Goal: Task Accomplishment & Management: Manage account settings

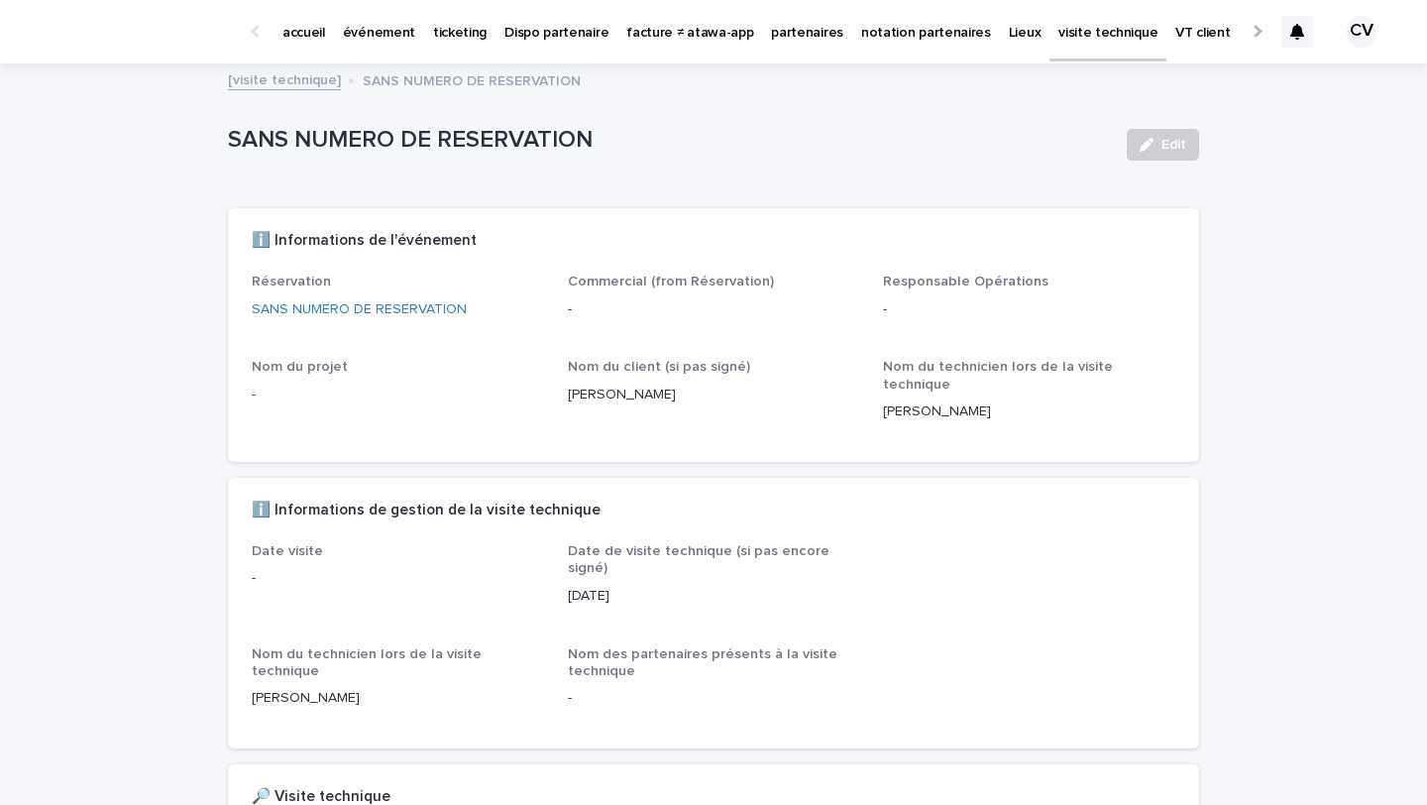
click at [381, 20] on p "événement" at bounding box center [379, 21] width 72 height 42
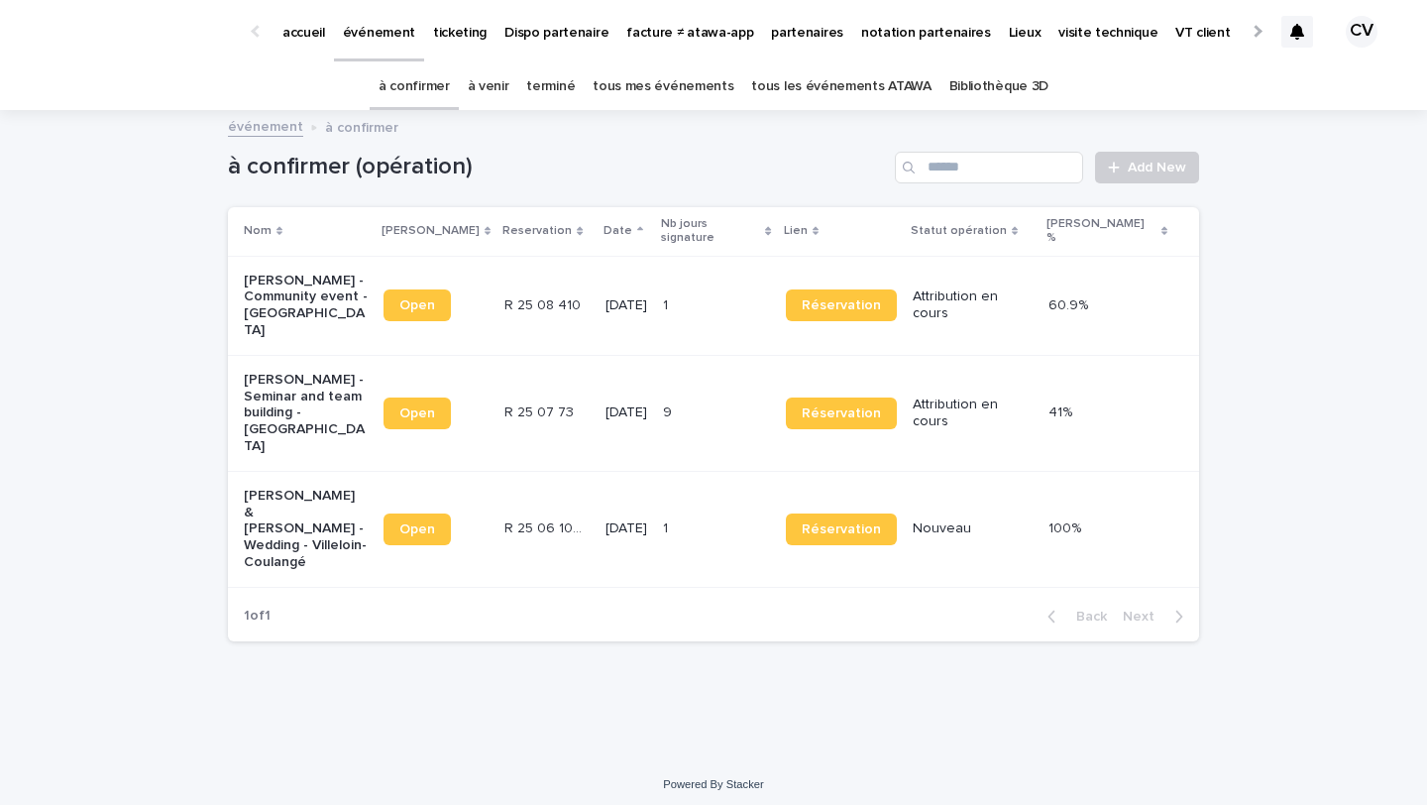
click at [277, 488] on p "[PERSON_NAME] & [PERSON_NAME] - Wedding - Villeloin-Coulangé" at bounding box center [306, 529] width 124 height 83
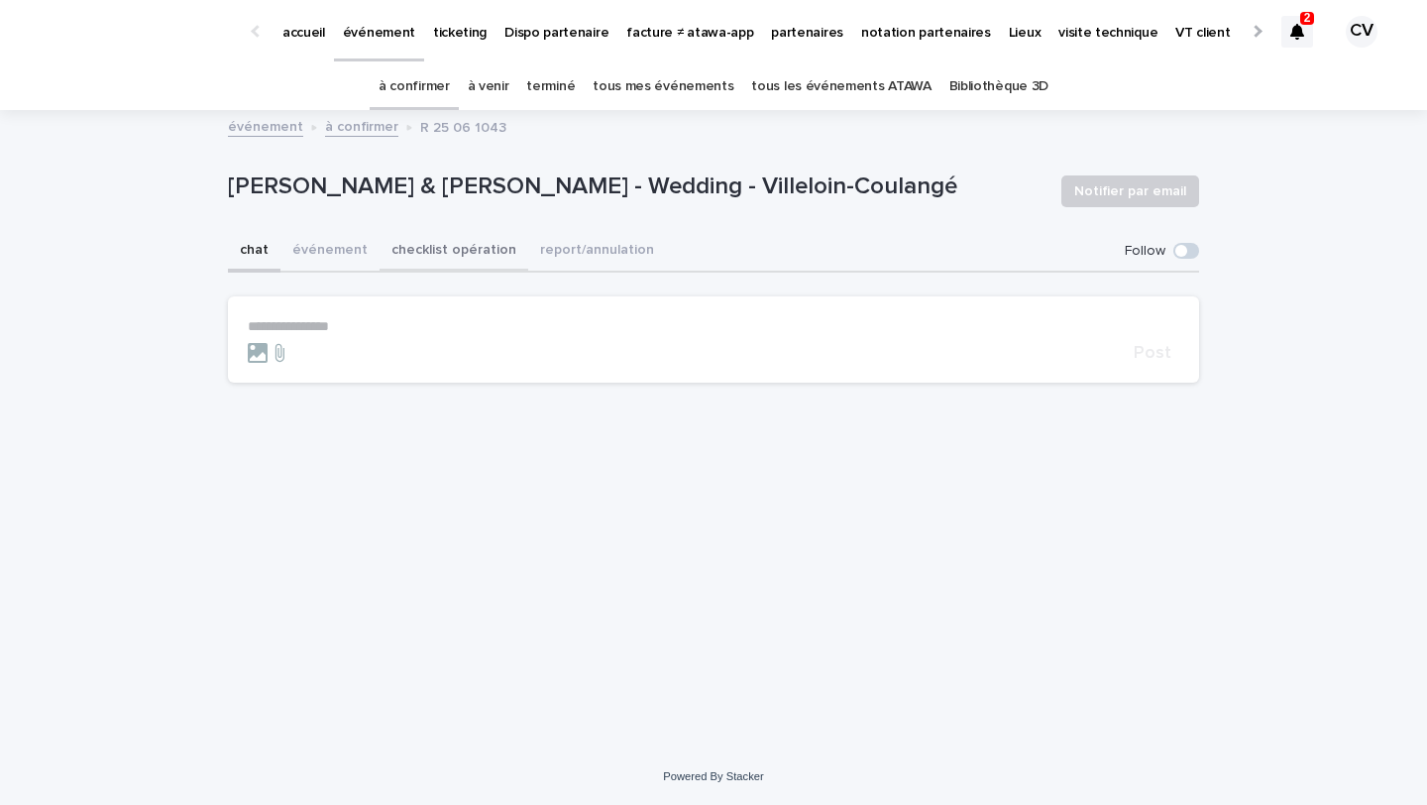
click at [481, 263] on button "checklist opération" at bounding box center [454, 252] width 149 height 42
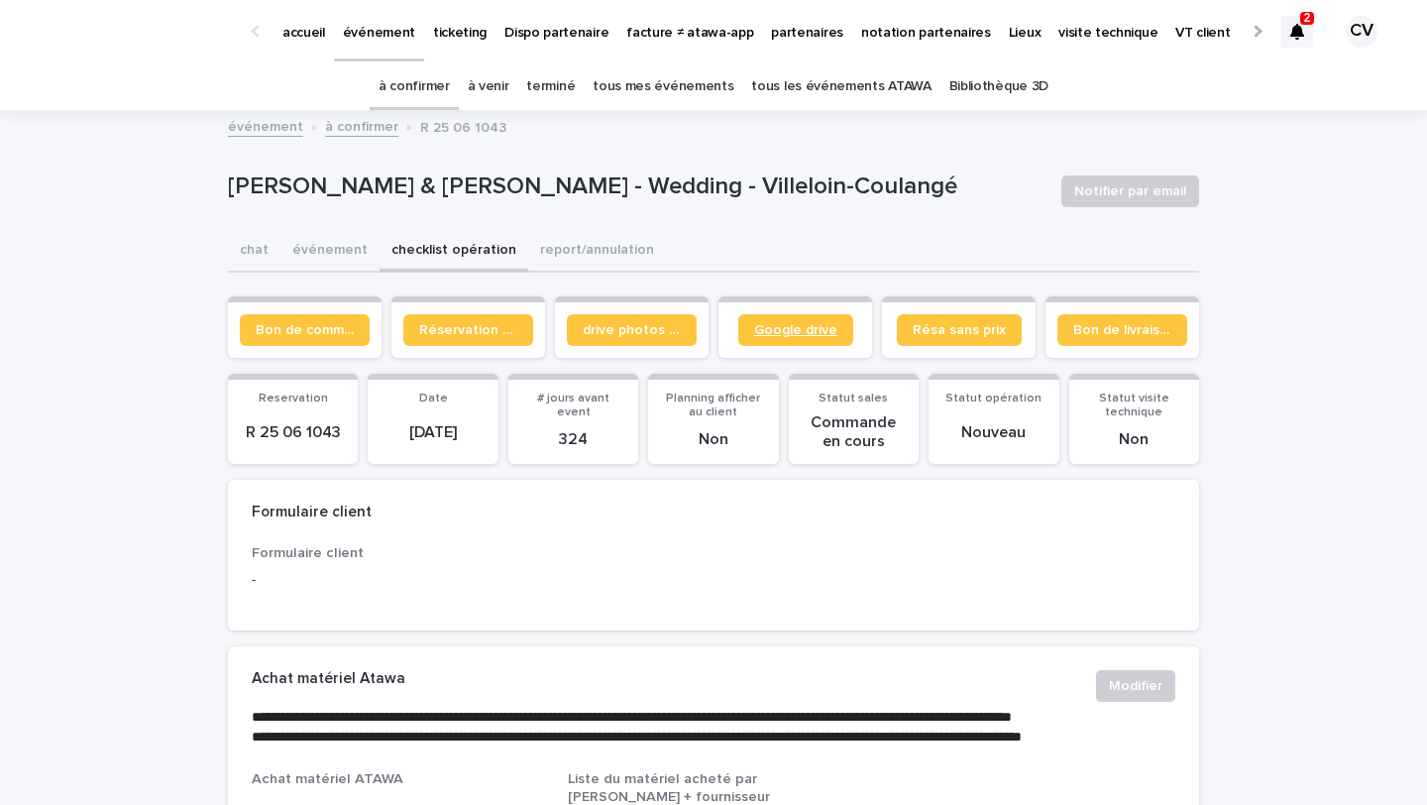
click at [830, 327] on span "Google drive" at bounding box center [795, 330] width 83 height 14
click at [440, 82] on link "à confirmer" at bounding box center [414, 86] width 71 height 47
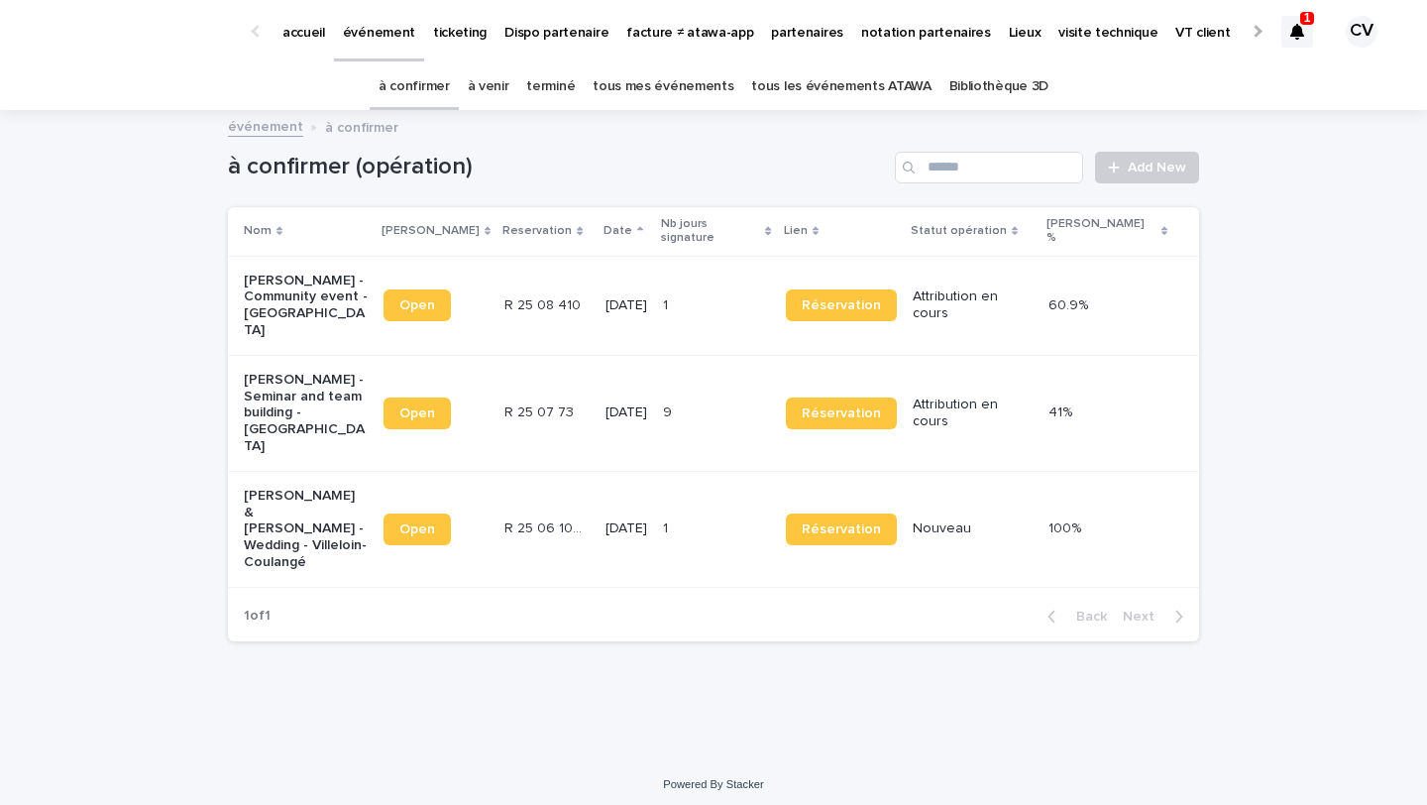
click at [323, 290] on p "[PERSON_NAME] - Community event - [GEOGRAPHIC_DATA]" at bounding box center [306, 306] width 124 height 66
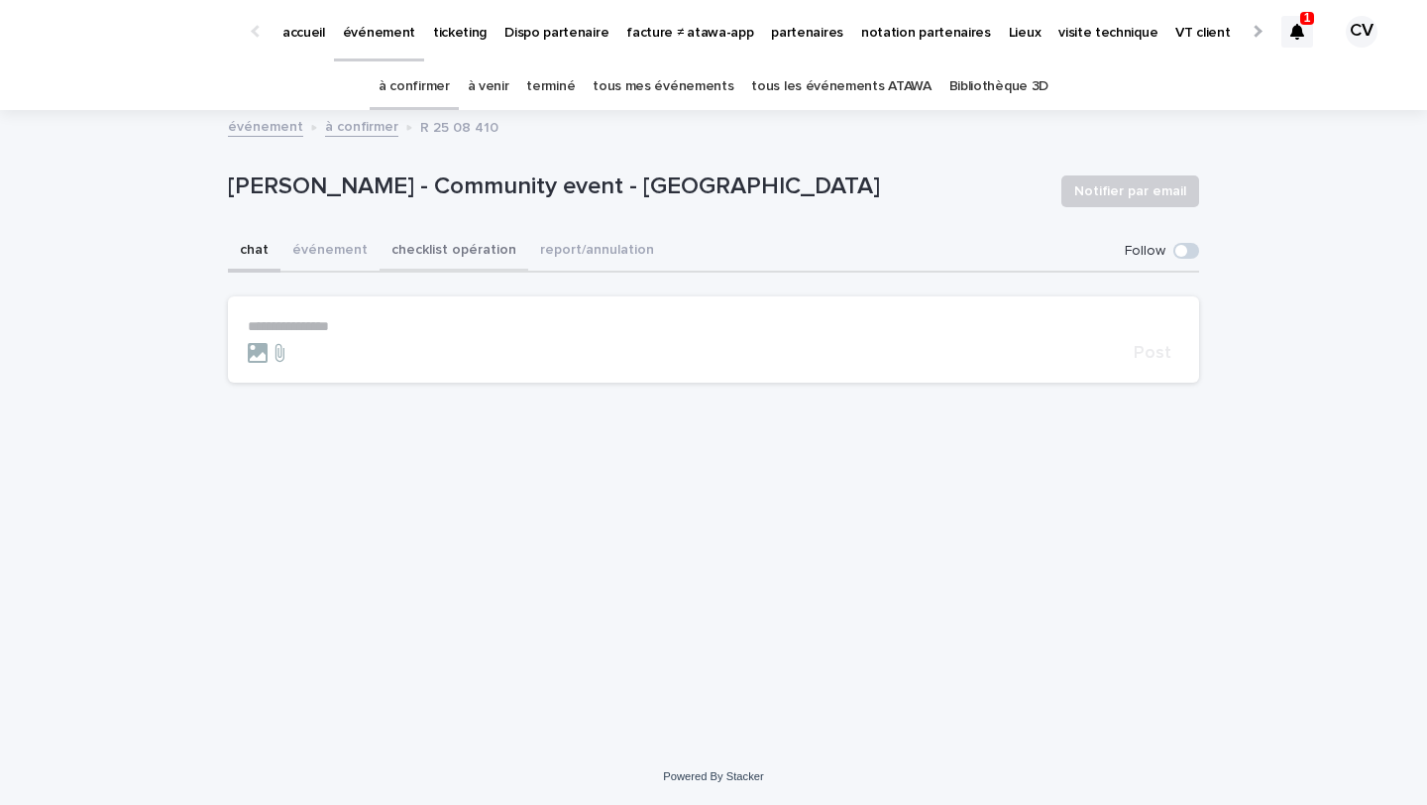
click at [448, 246] on button "checklist opération" at bounding box center [454, 252] width 149 height 42
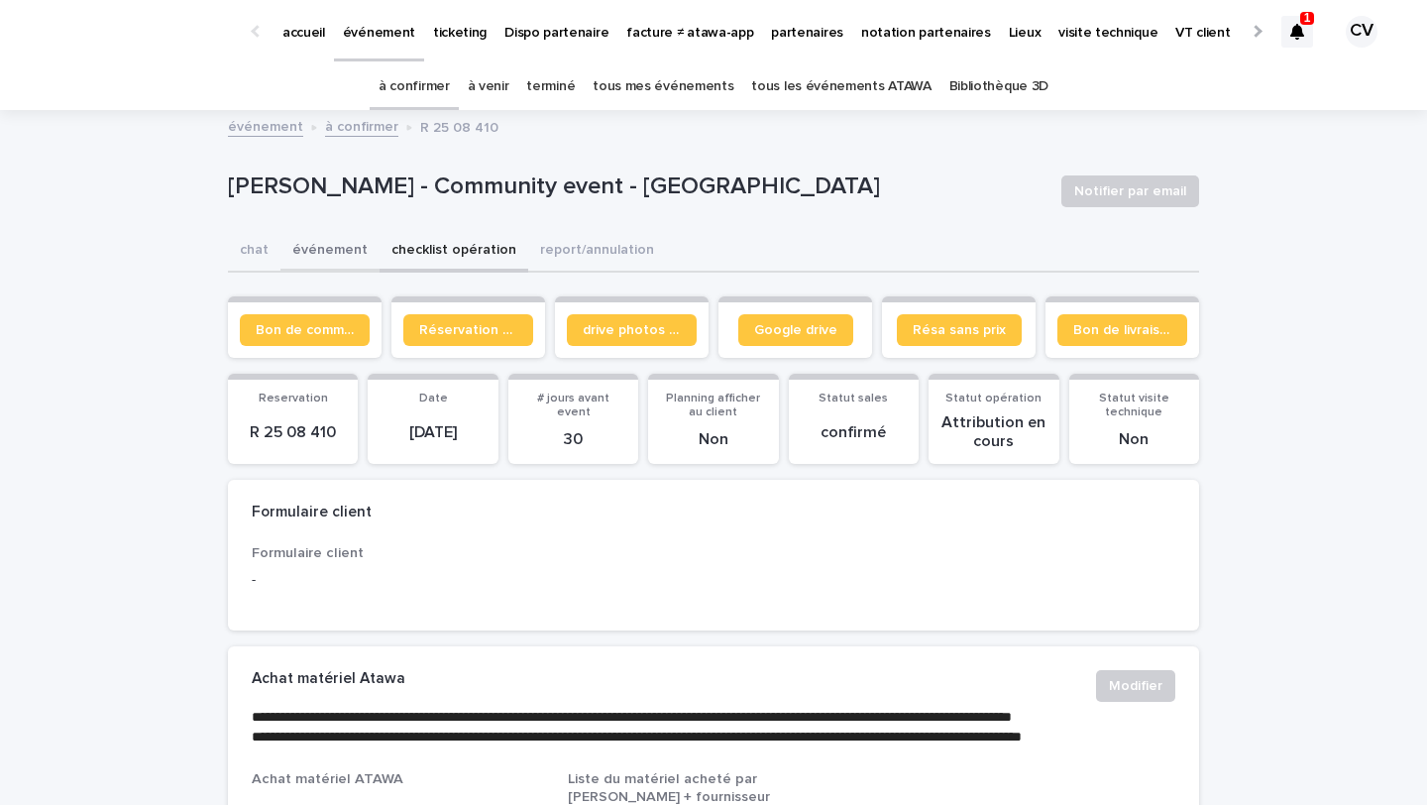
click at [347, 246] on button "événement" at bounding box center [329, 252] width 99 height 42
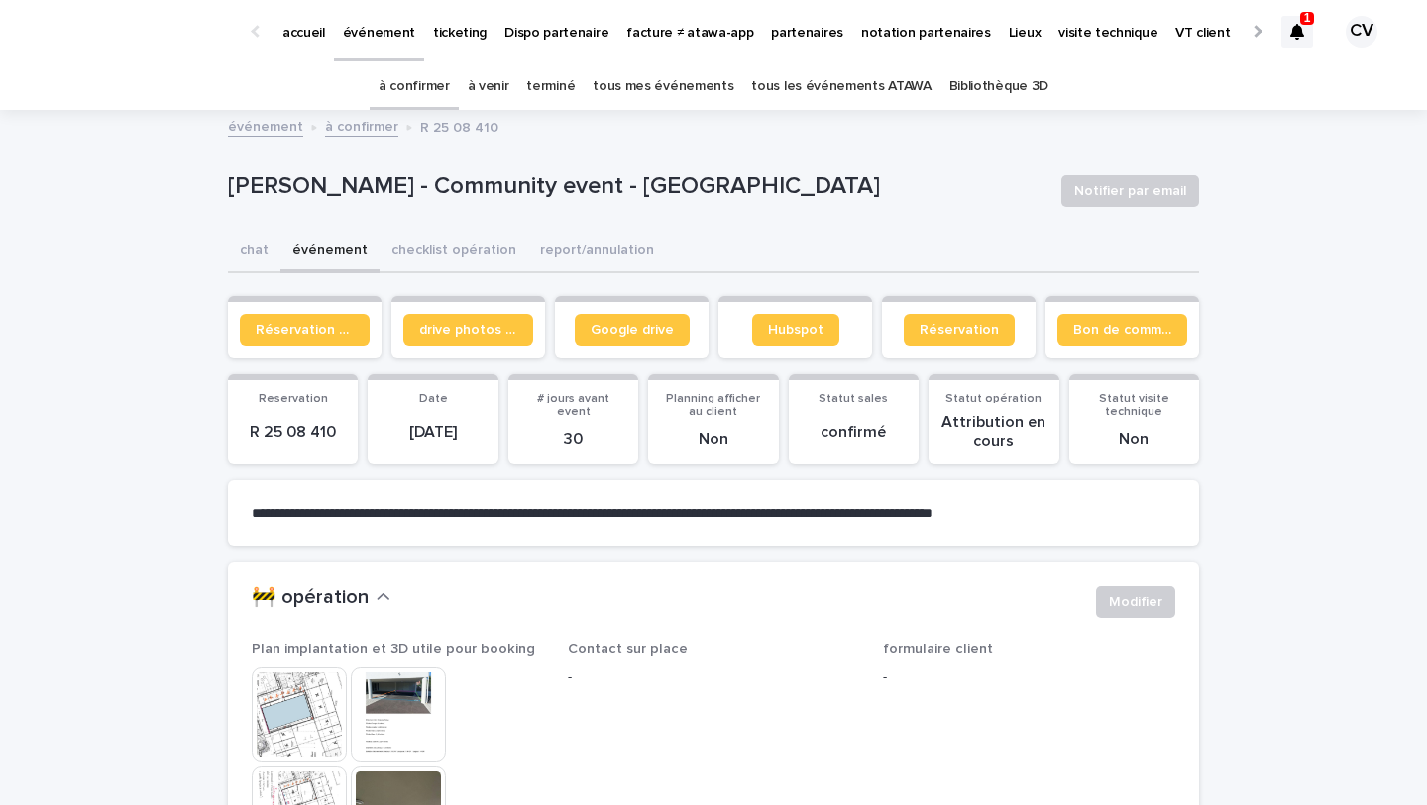
click at [1294, 25] on icon at bounding box center [1297, 32] width 14 height 16
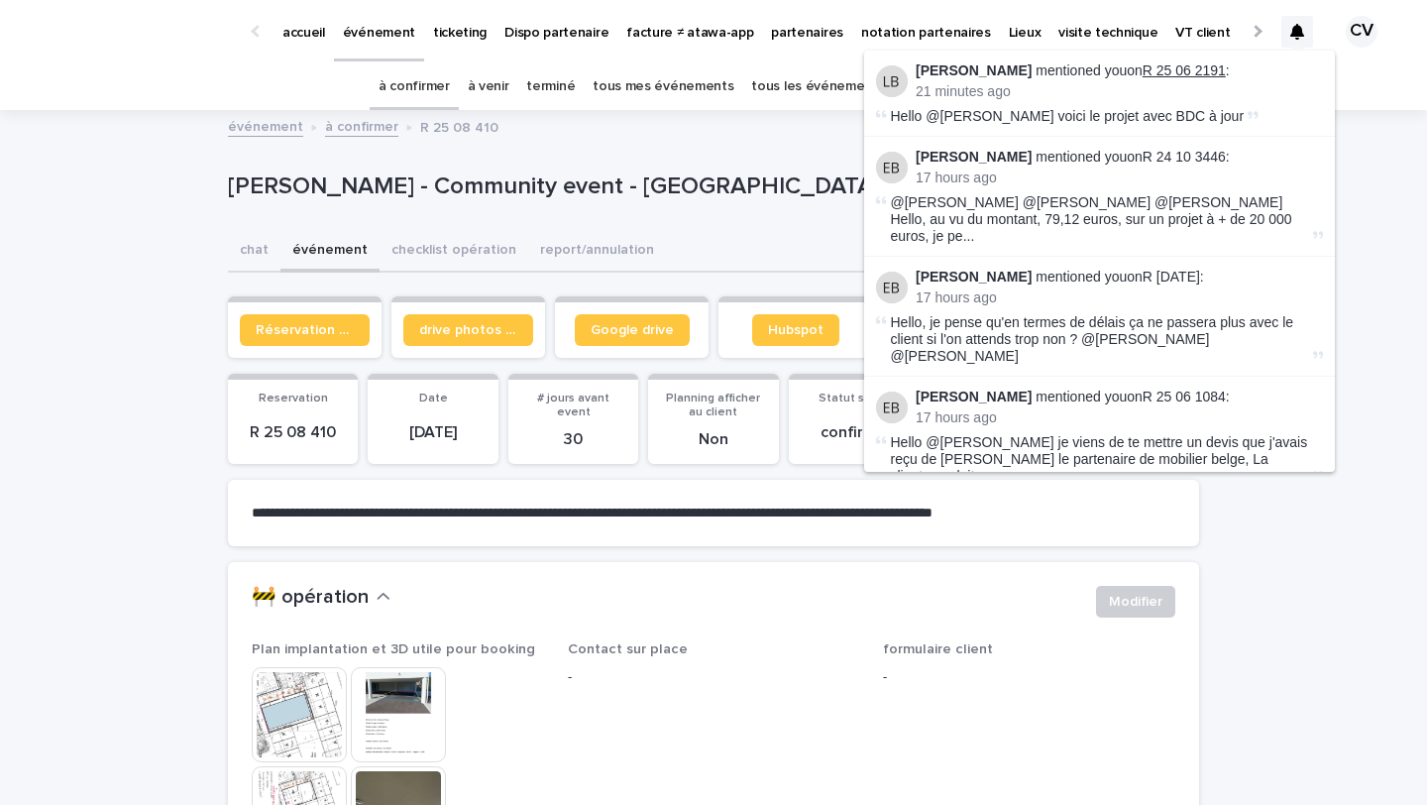
click at [1168, 66] on link "R 25 06 2191" at bounding box center [1184, 70] width 83 height 16
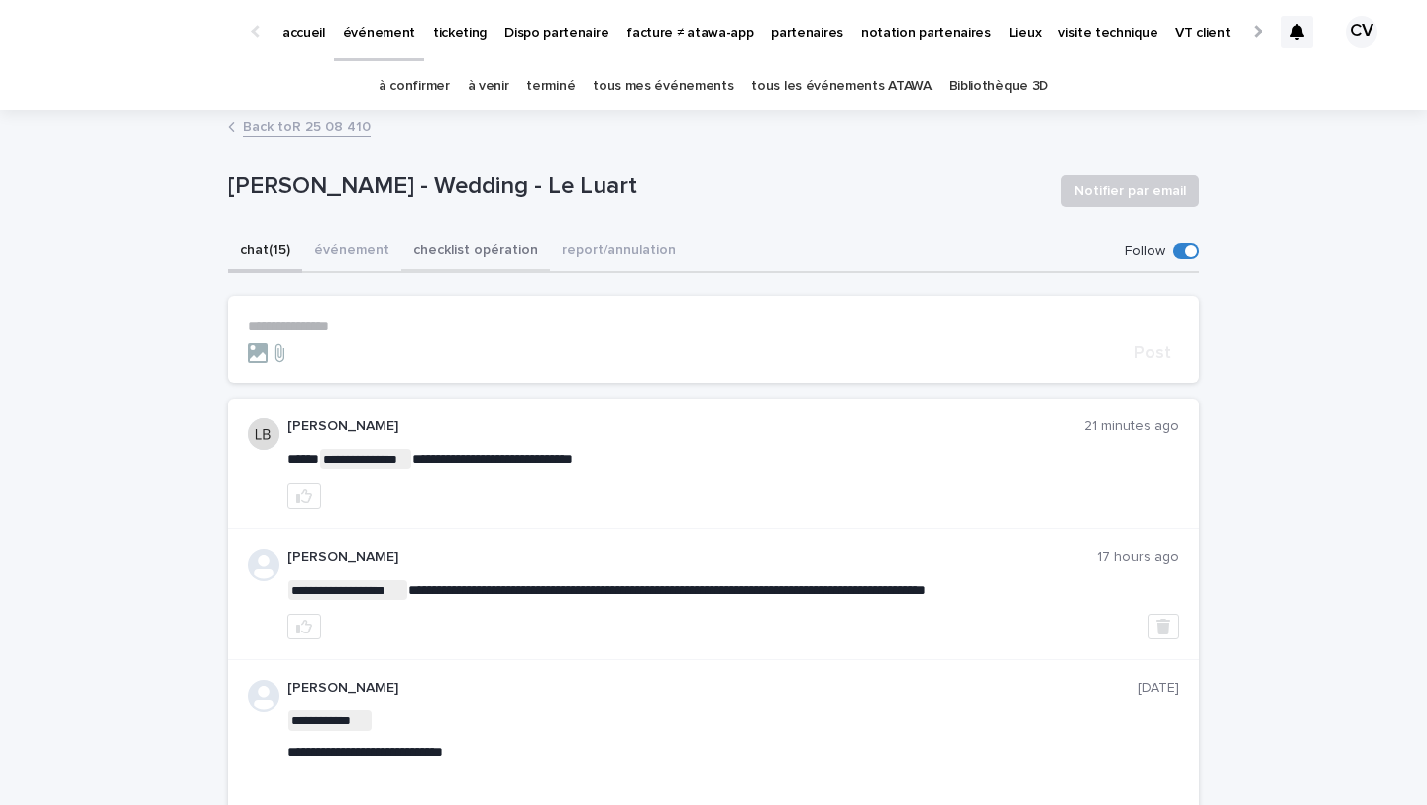
click at [431, 252] on button "checklist opération" at bounding box center [475, 252] width 149 height 42
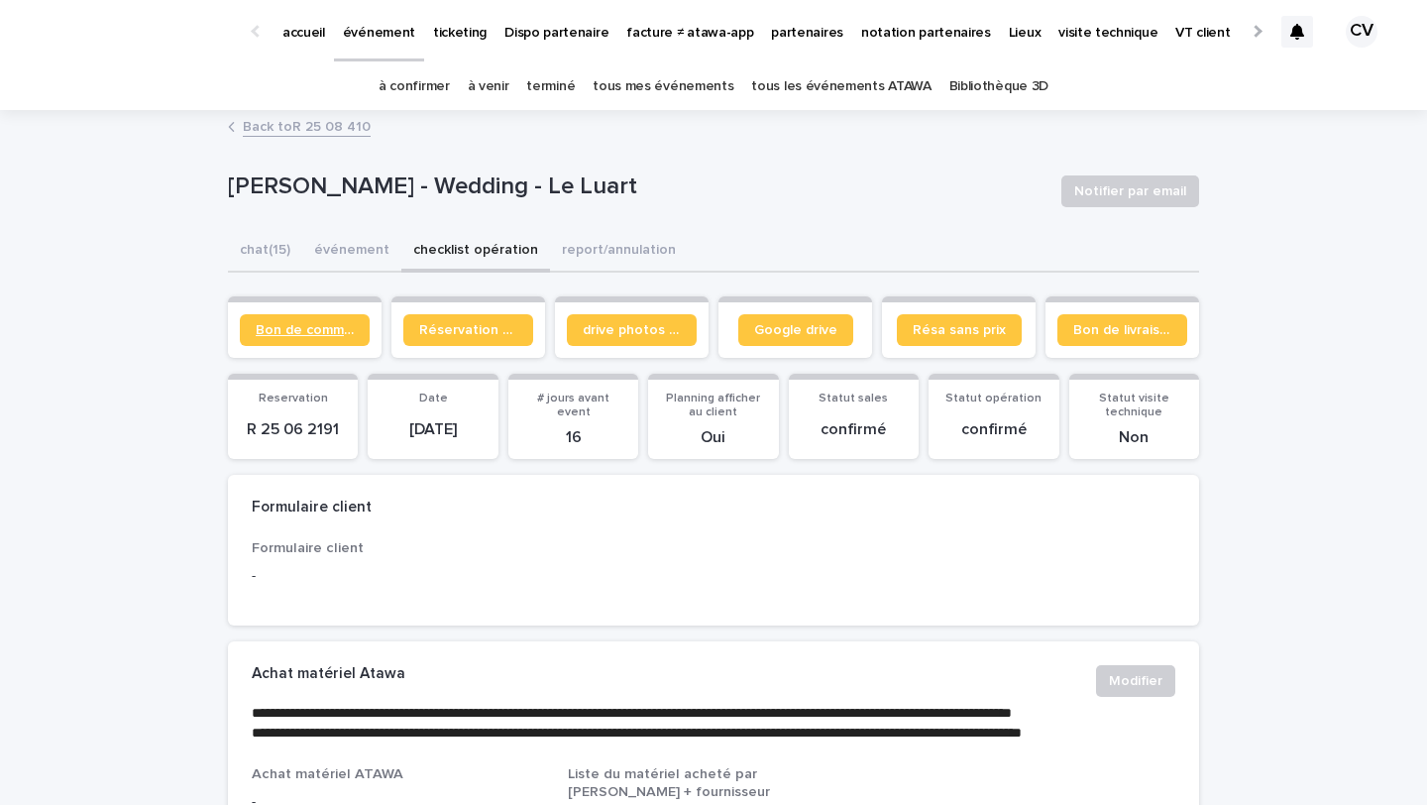
click at [314, 338] on link "Bon de commande" at bounding box center [305, 330] width 130 height 32
click at [518, 82] on div "à venir" at bounding box center [488, 86] width 59 height 47
click at [507, 83] on link "à venir" at bounding box center [489, 86] width 42 height 47
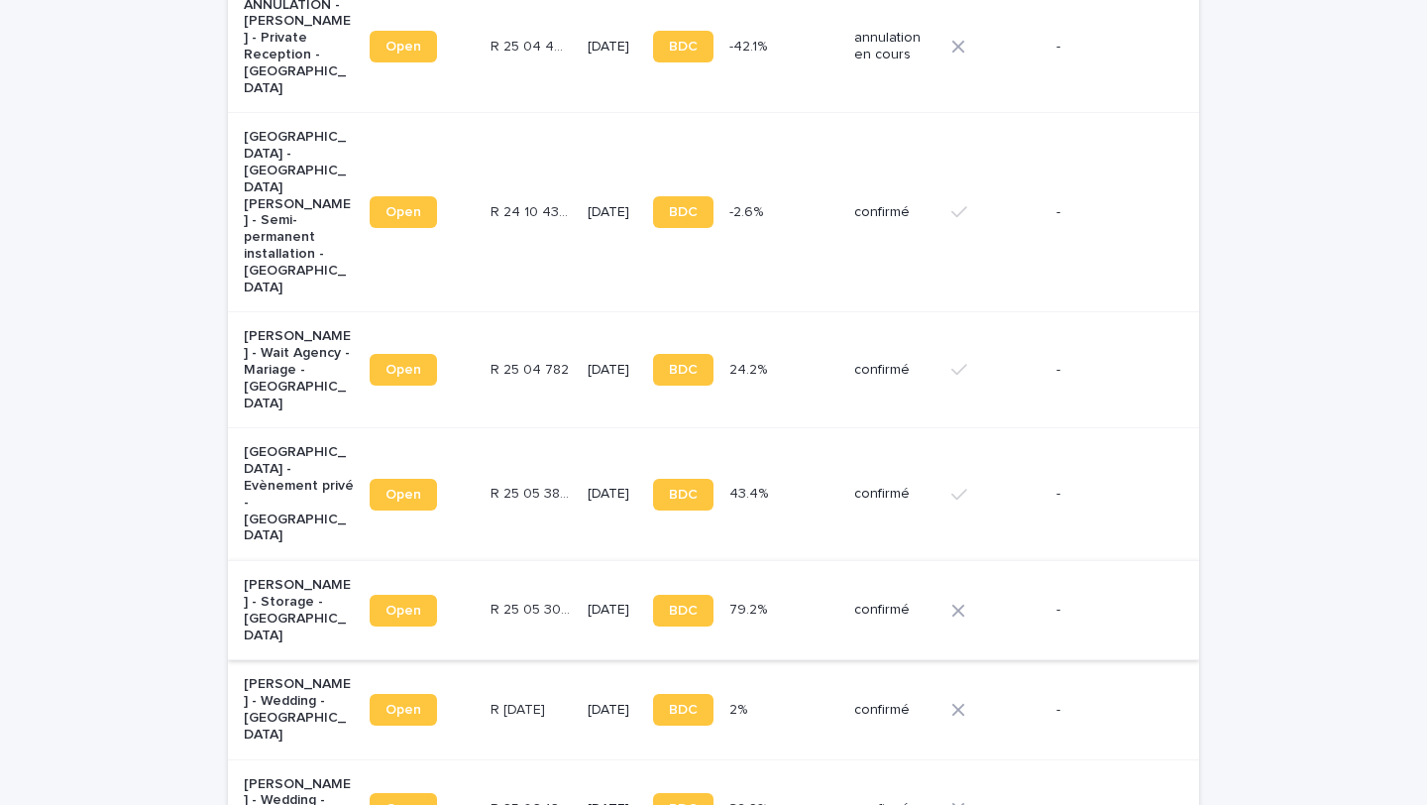
scroll to position [1148, 0]
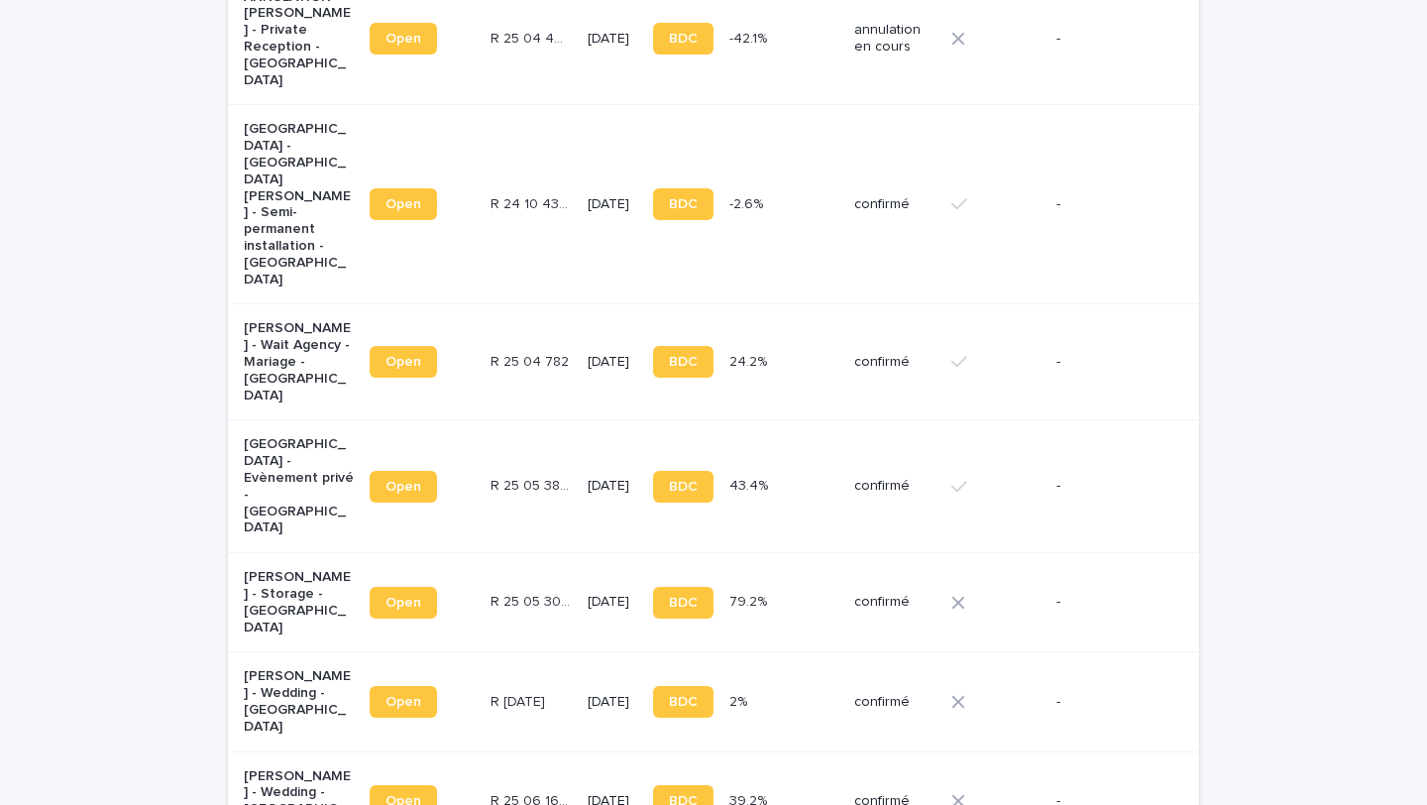
click at [267, 668] on p "[PERSON_NAME] - Wedding - [GEOGRAPHIC_DATA]" at bounding box center [299, 701] width 110 height 66
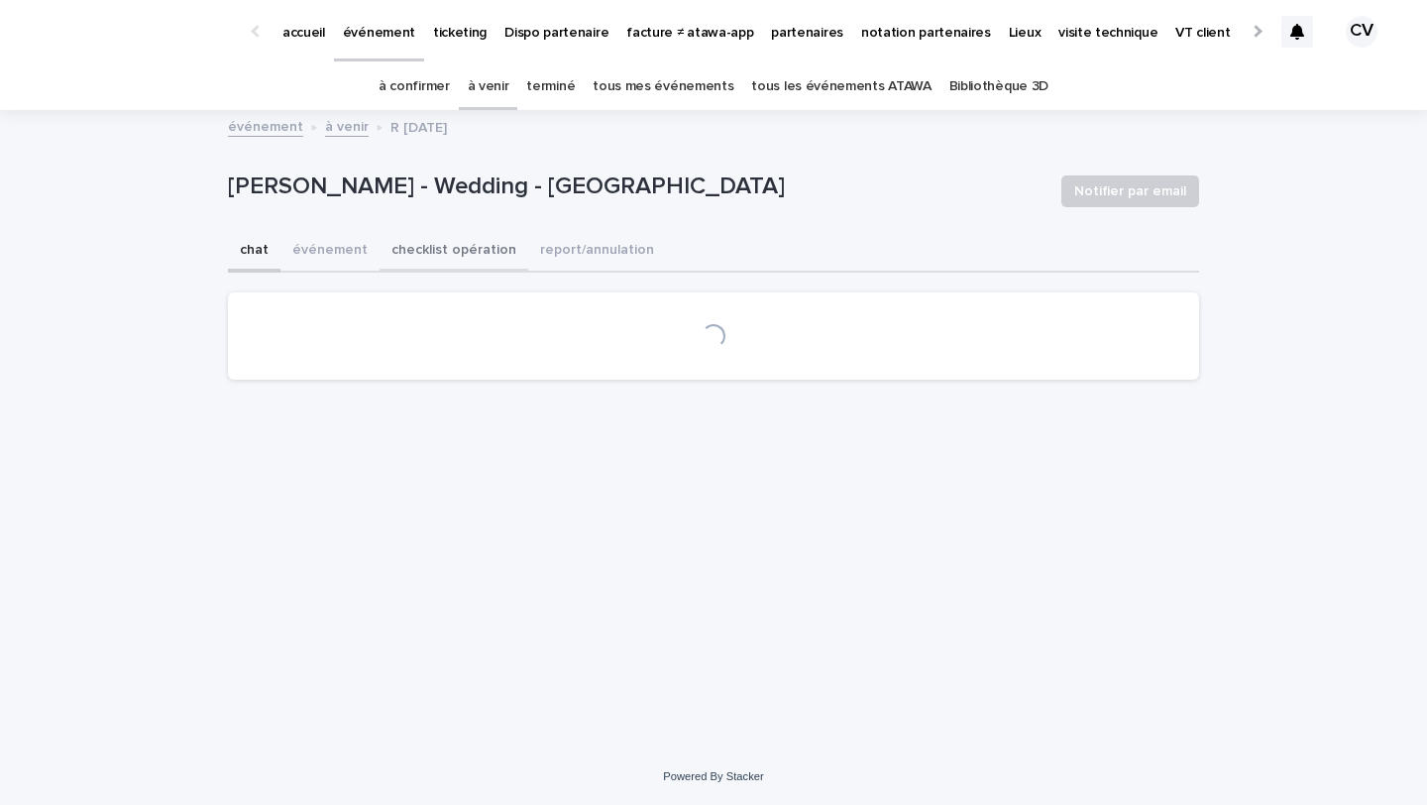
click at [479, 241] on button "checklist opération" at bounding box center [454, 252] width 149 height 42
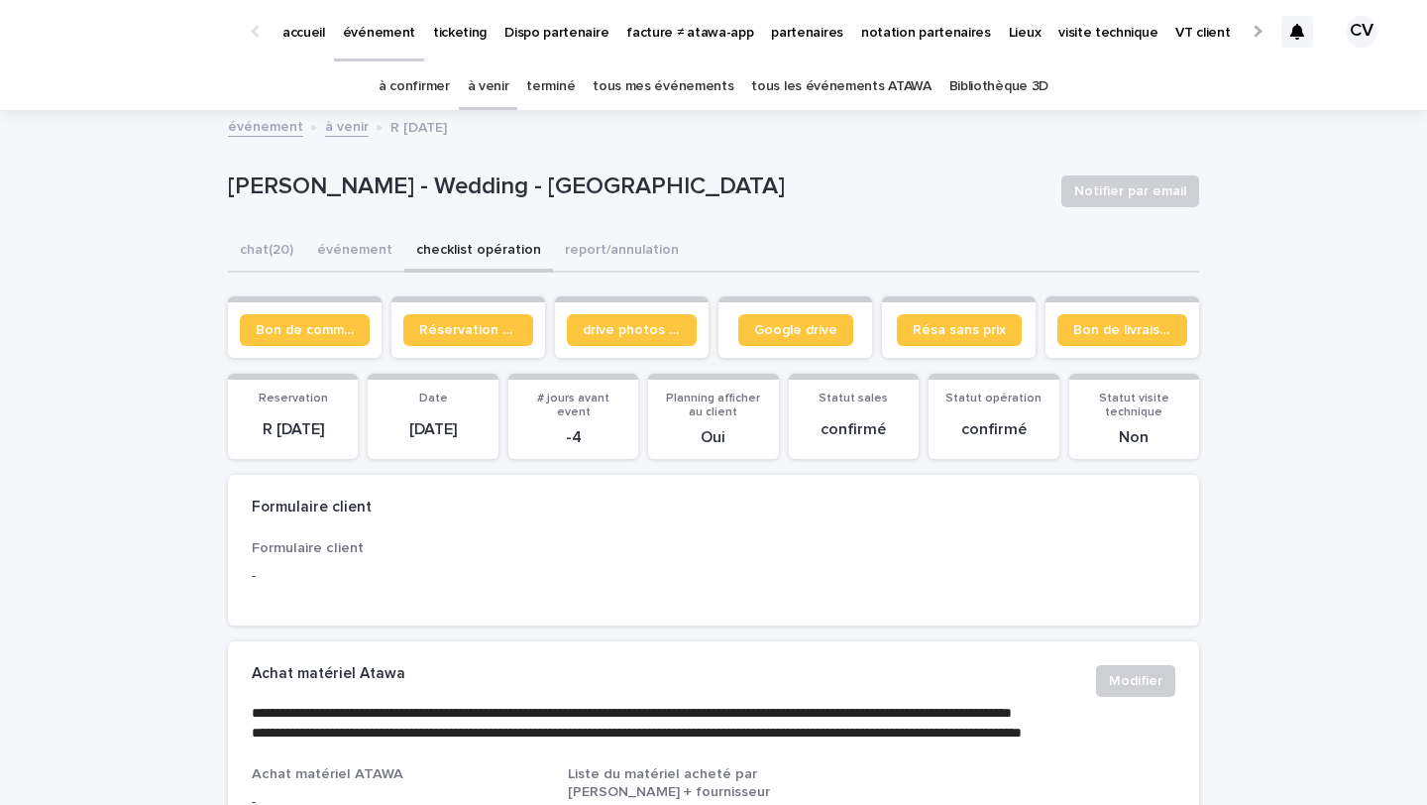
click at [324, 307] on section "Bon de commande" at bounding box center [305, 326] width 154 height 61
click at [321, 321] on link "Bon de commande" at bounding box center [305, 330] width 130 height 32
